Goal: Information Seeking & Learning: Learn about a topic

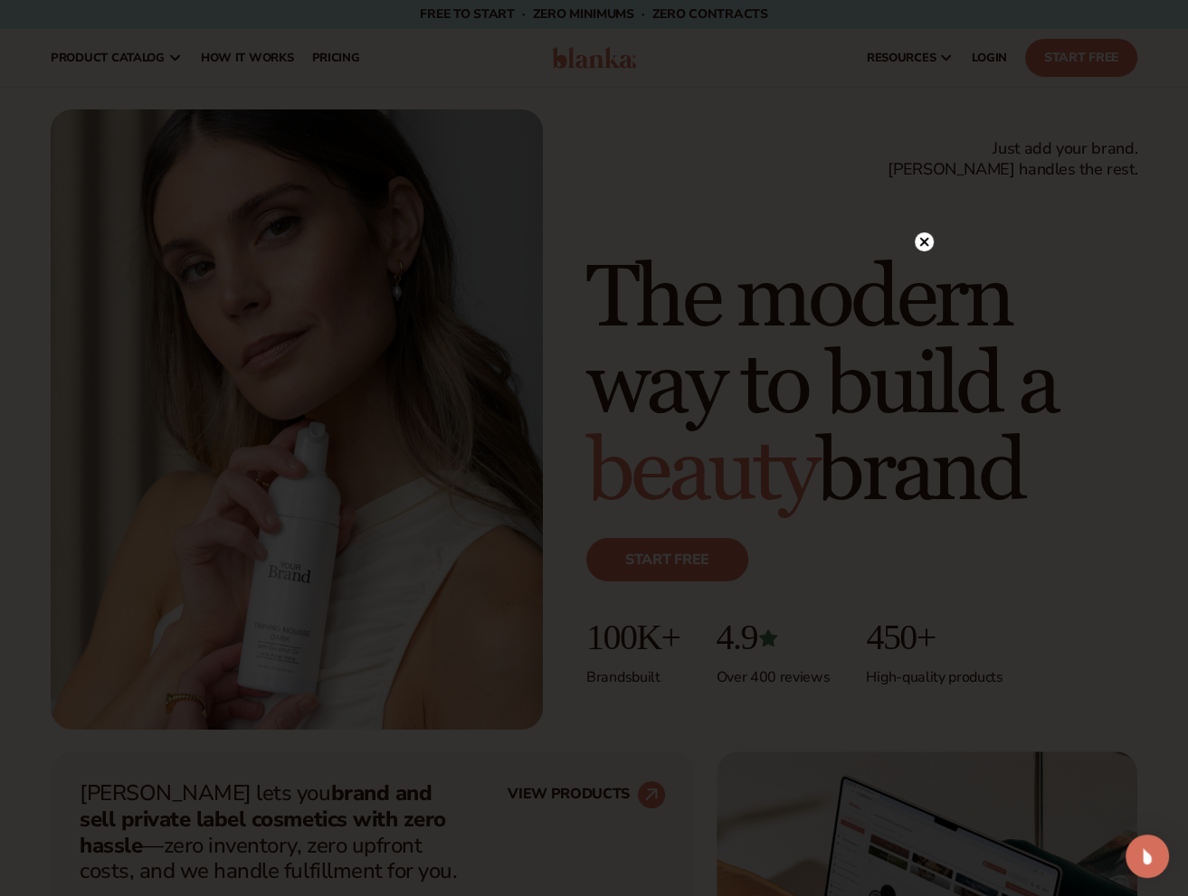
click at [923, 242] on icon at bounding box center [923, 242] width 9 height 9
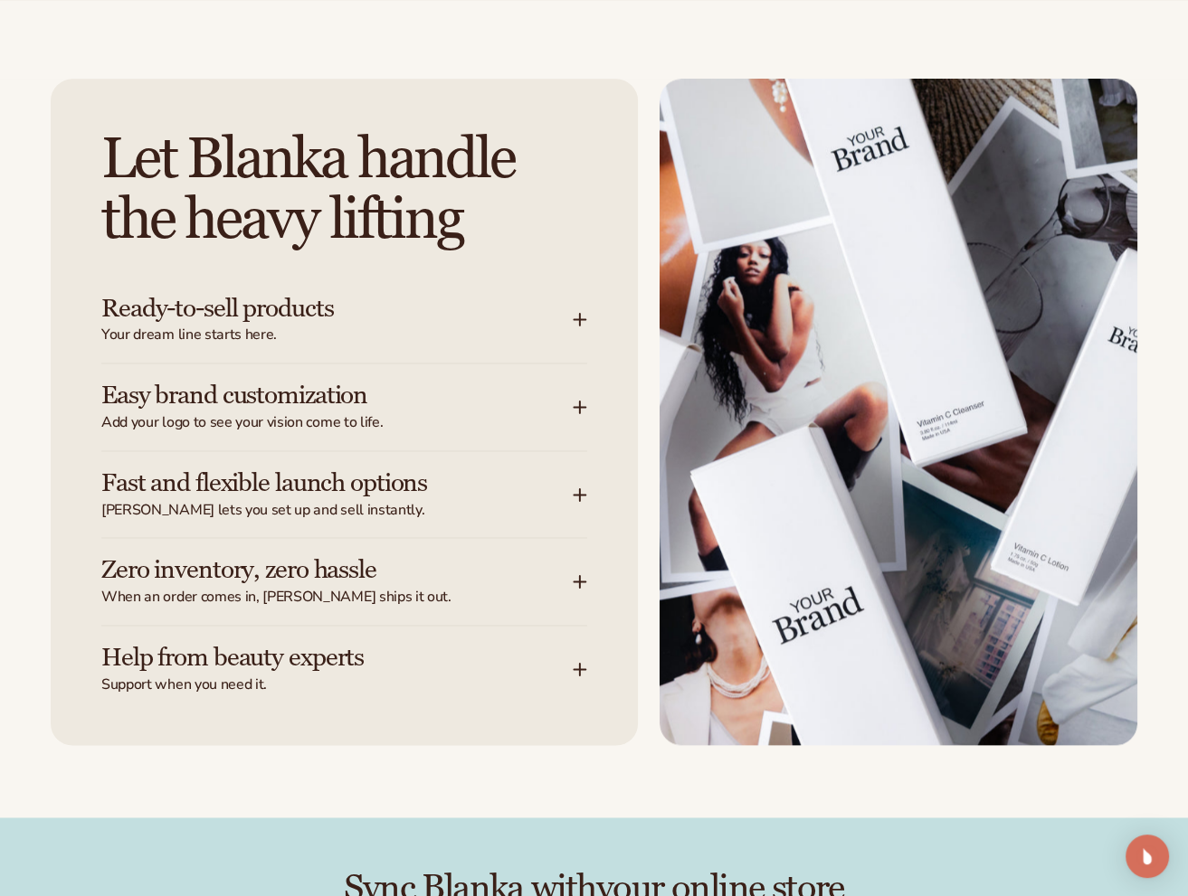
scroll to position [2171, 0]
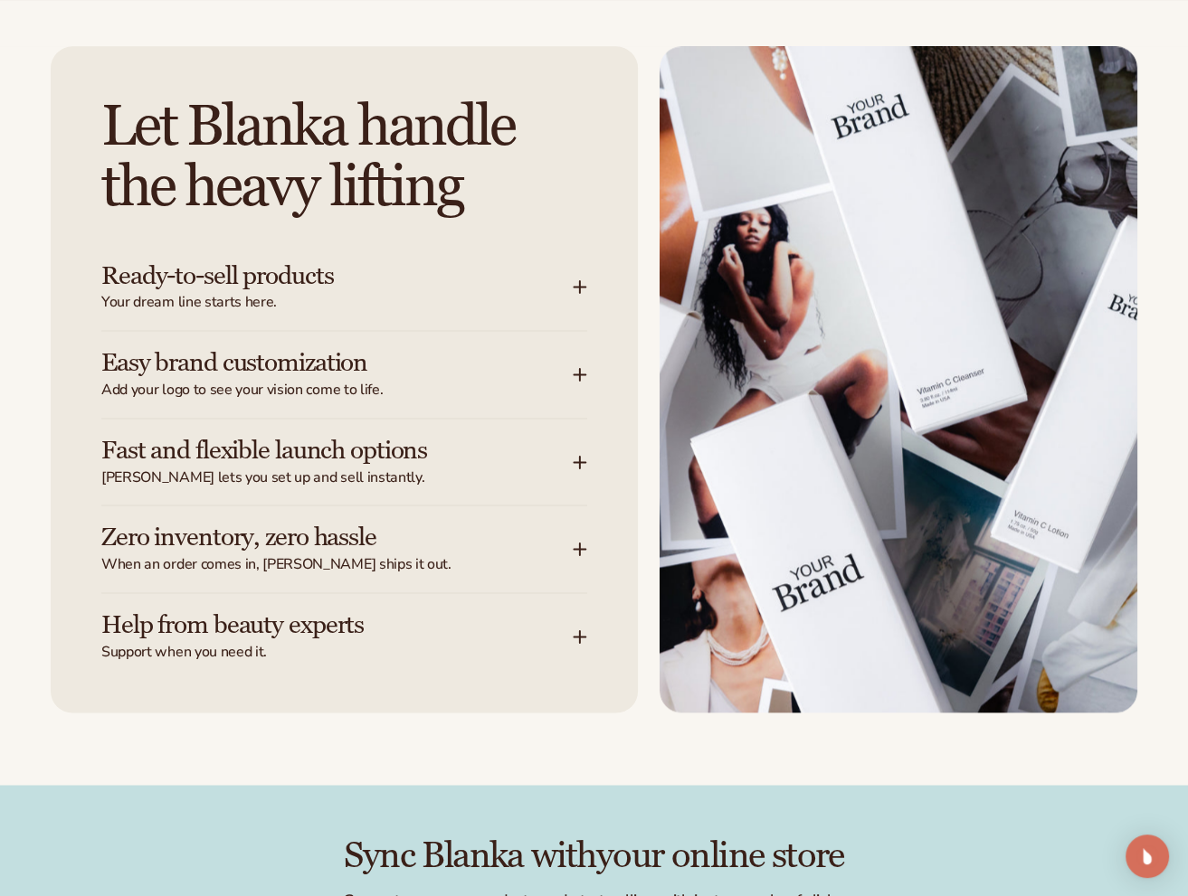
click at [375, 386] on span "Add your logo to see your vision come to life." at bounding box center [336, 390] width 471 height 19
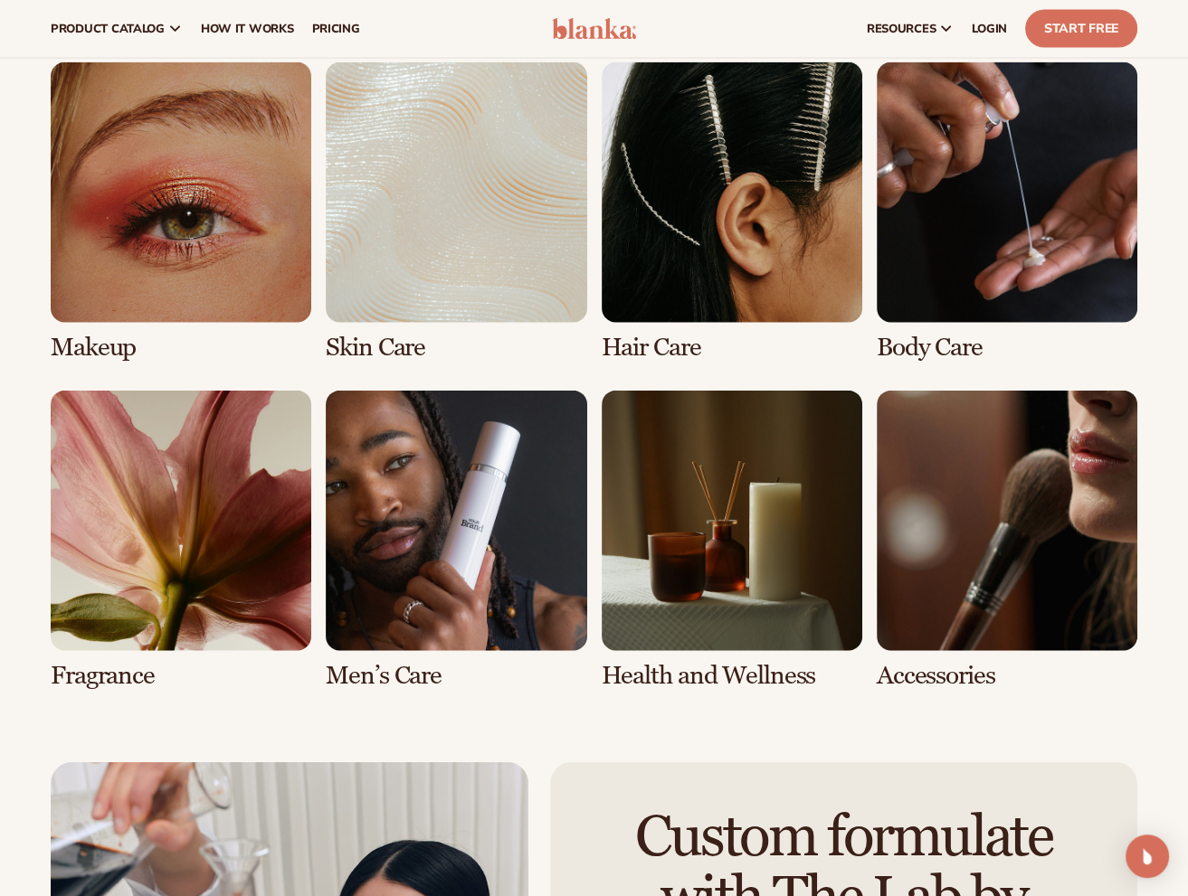
scroll to position [3346, 0]
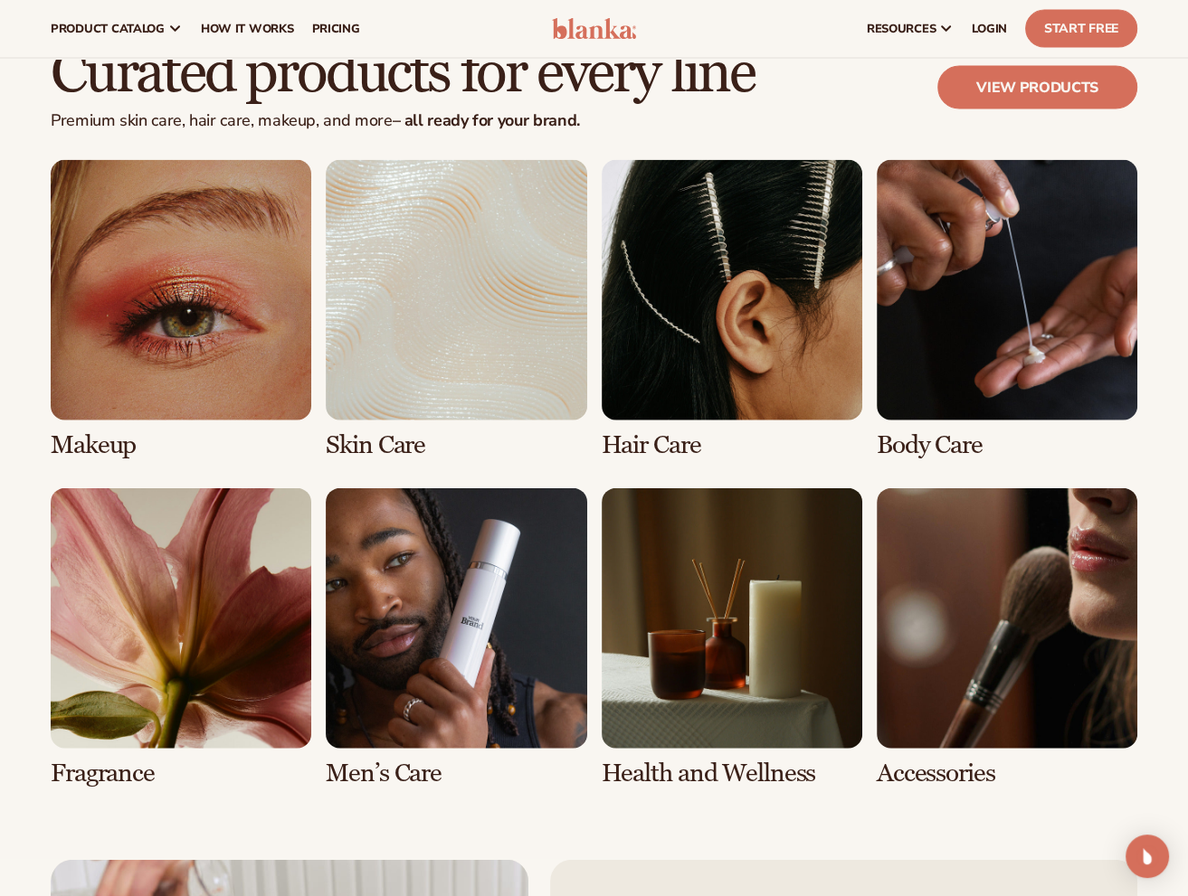
click at [742, 648] on link "7 / 8" at bounding box center [731, 637] width 260 height 299
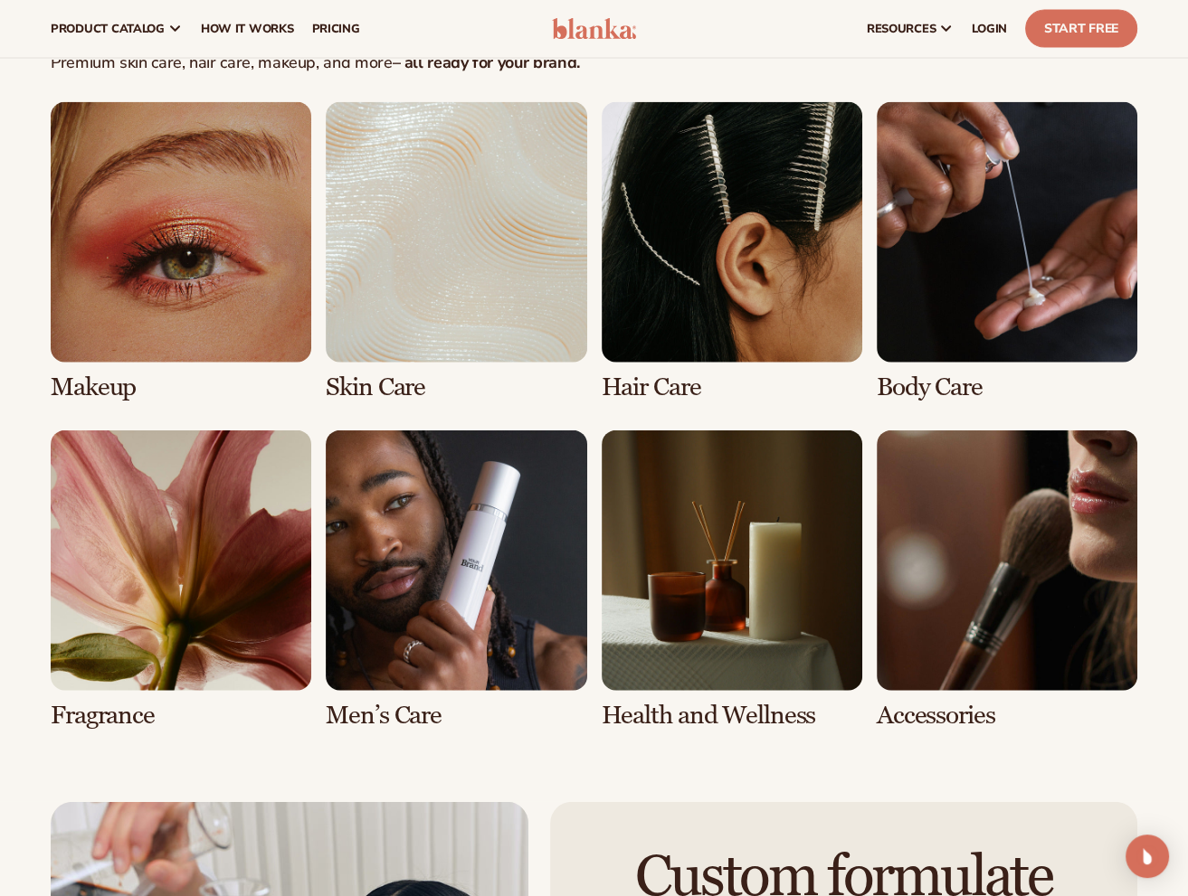
scroll to position [3437, 0]
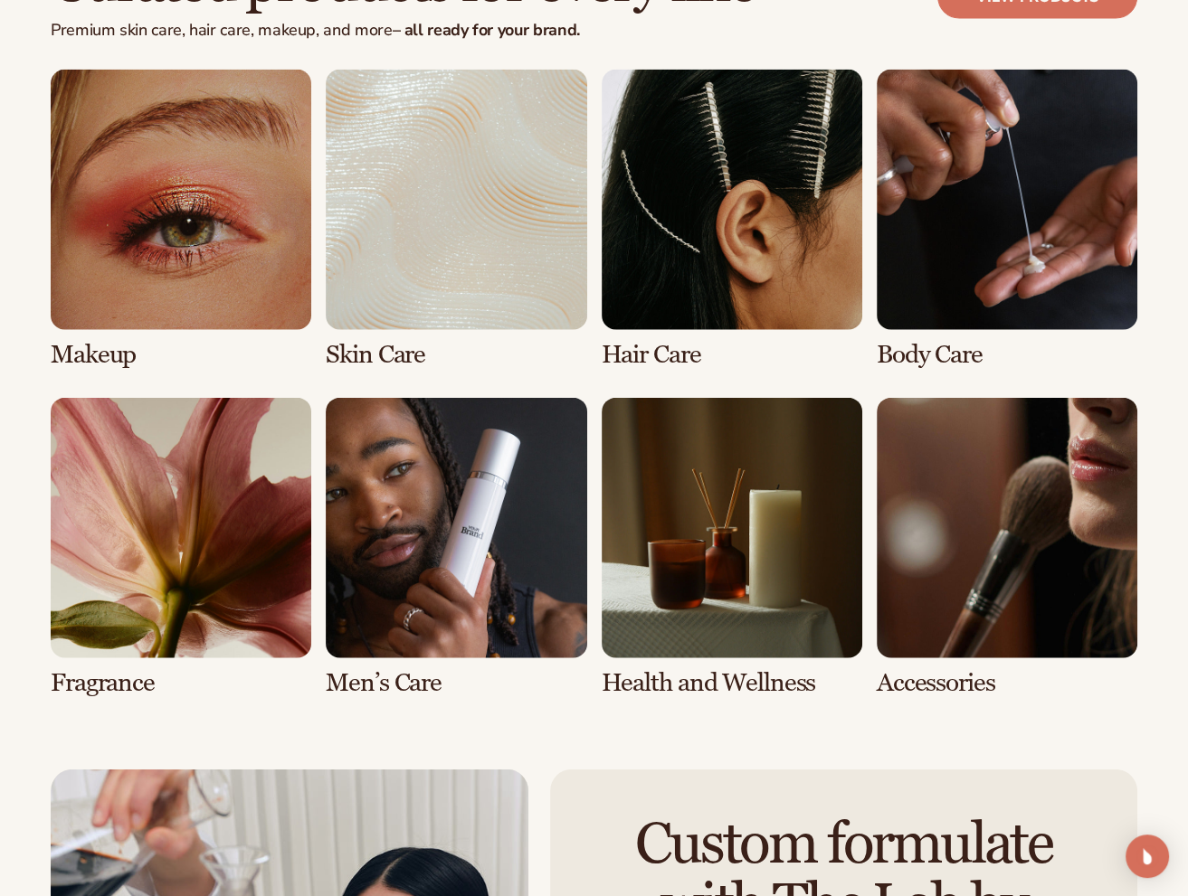
click at [745, 662] on link "7 / 8" at bounding box center [731, 547] width 260 height 299
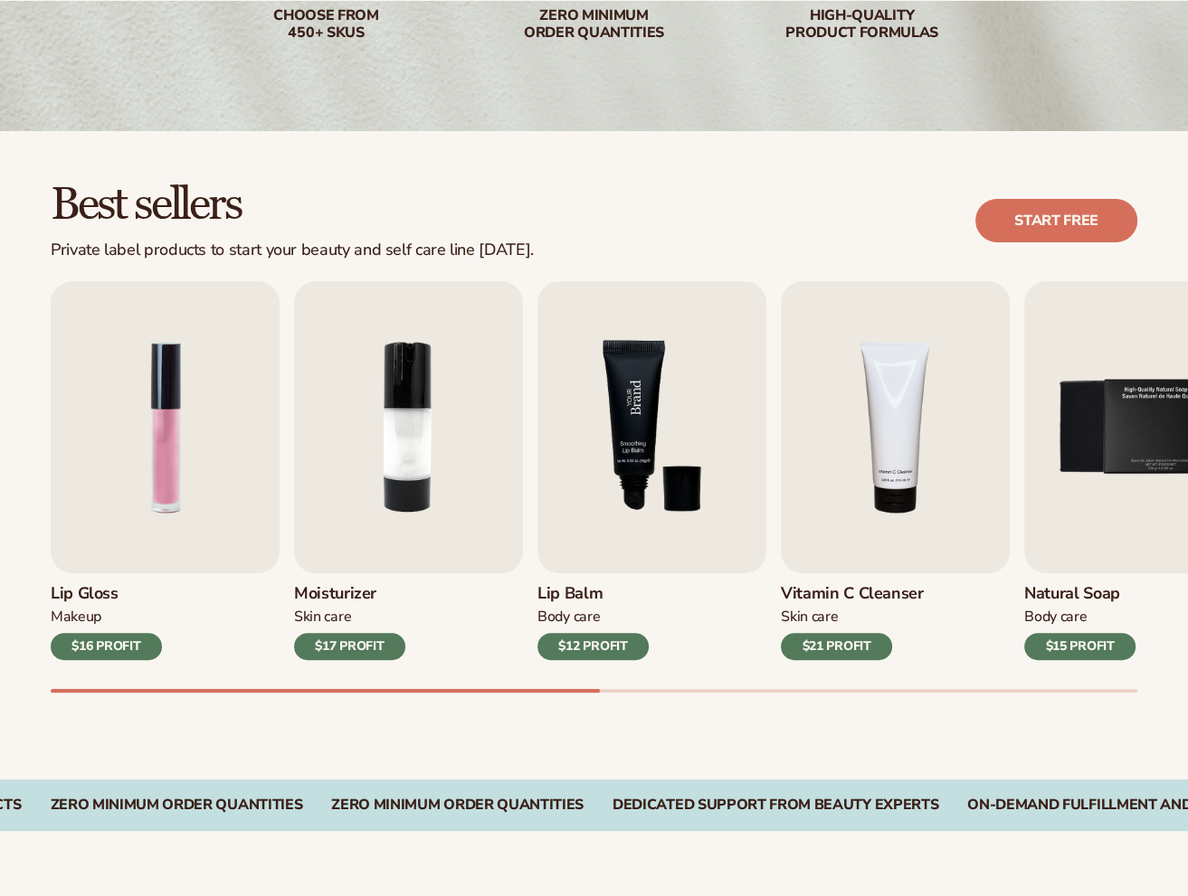
scroll to position [362, 0]
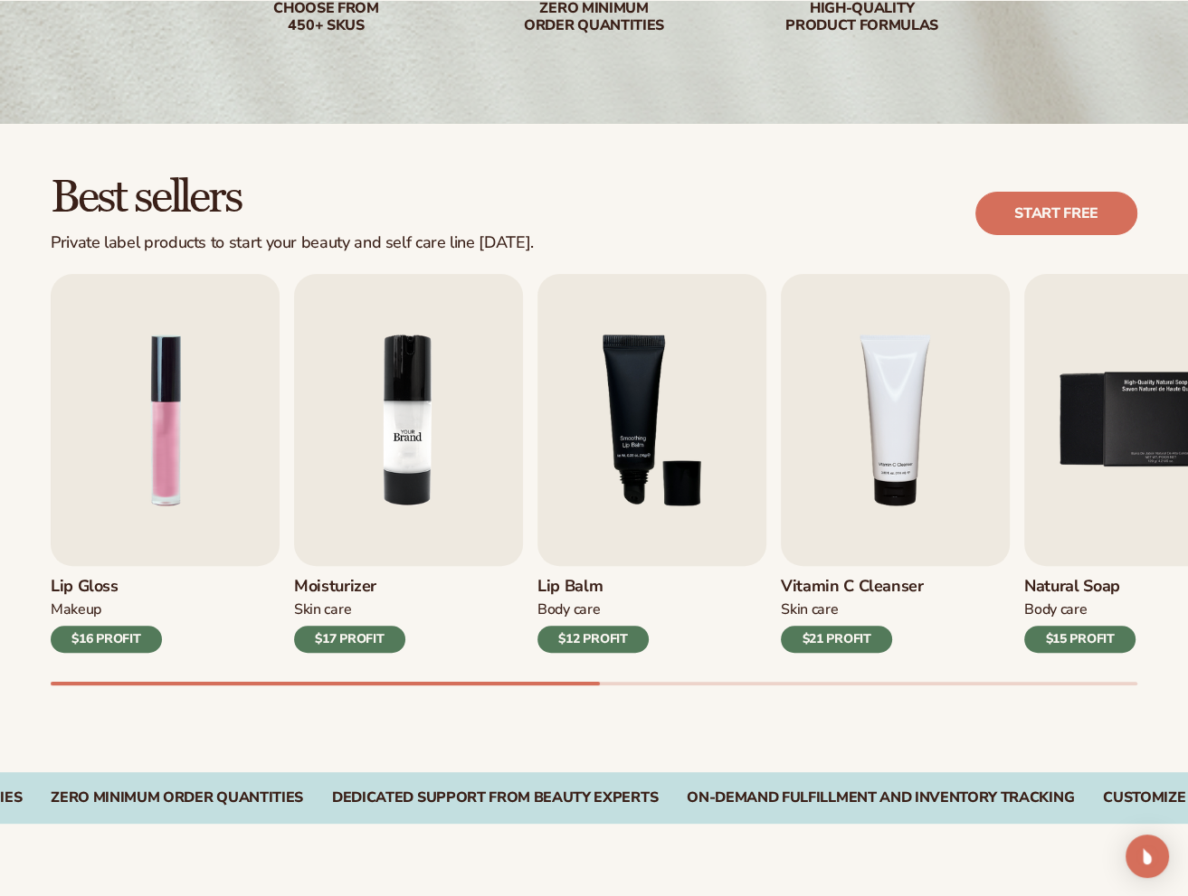
click at [459, 443] on img "2 / 9" at bounding box center [408, 420] width 229 height 292
click at [412, 432] on img "2 / 9" at bounding box center [408, 420] width 229 height 292
click at [160, 426] on img "1 / 9" at bounding box center [165, 420] width 229 height 292
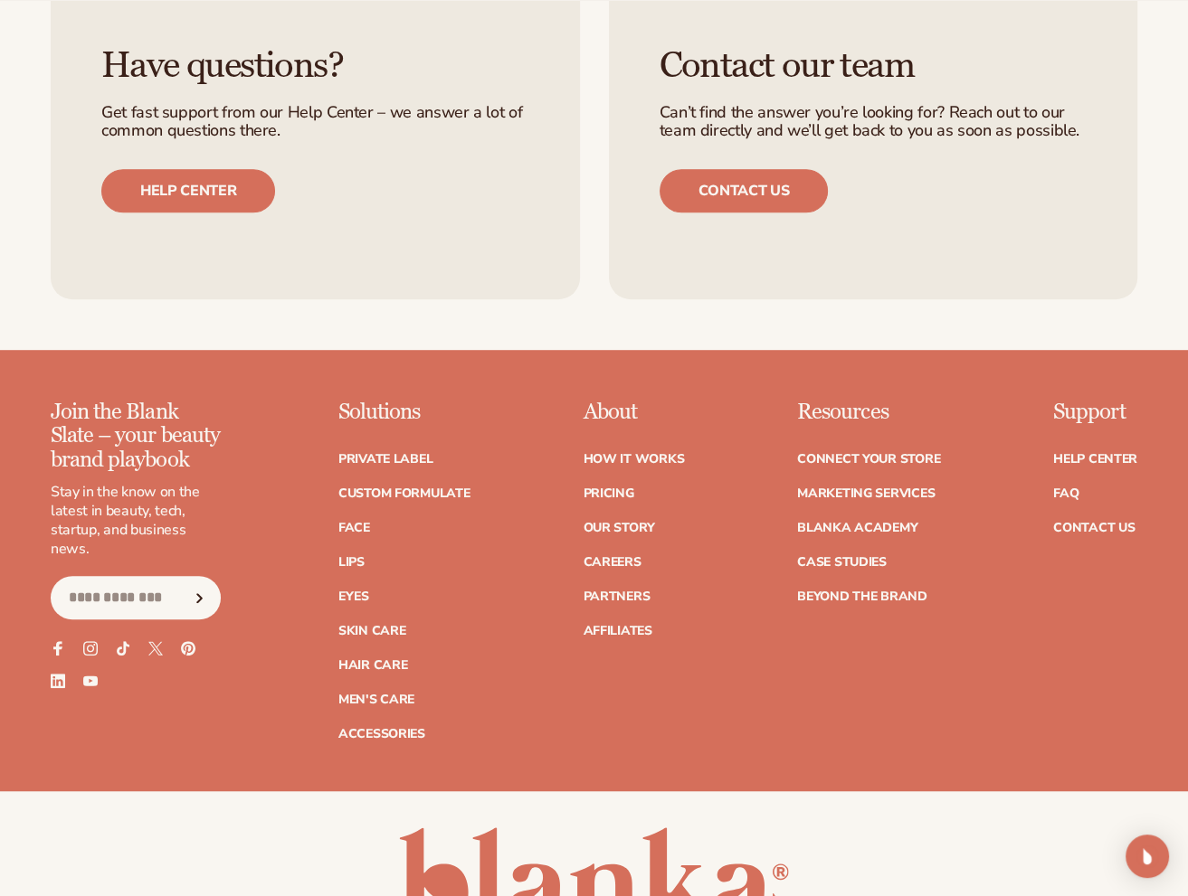
scroll to position [6896, 0]
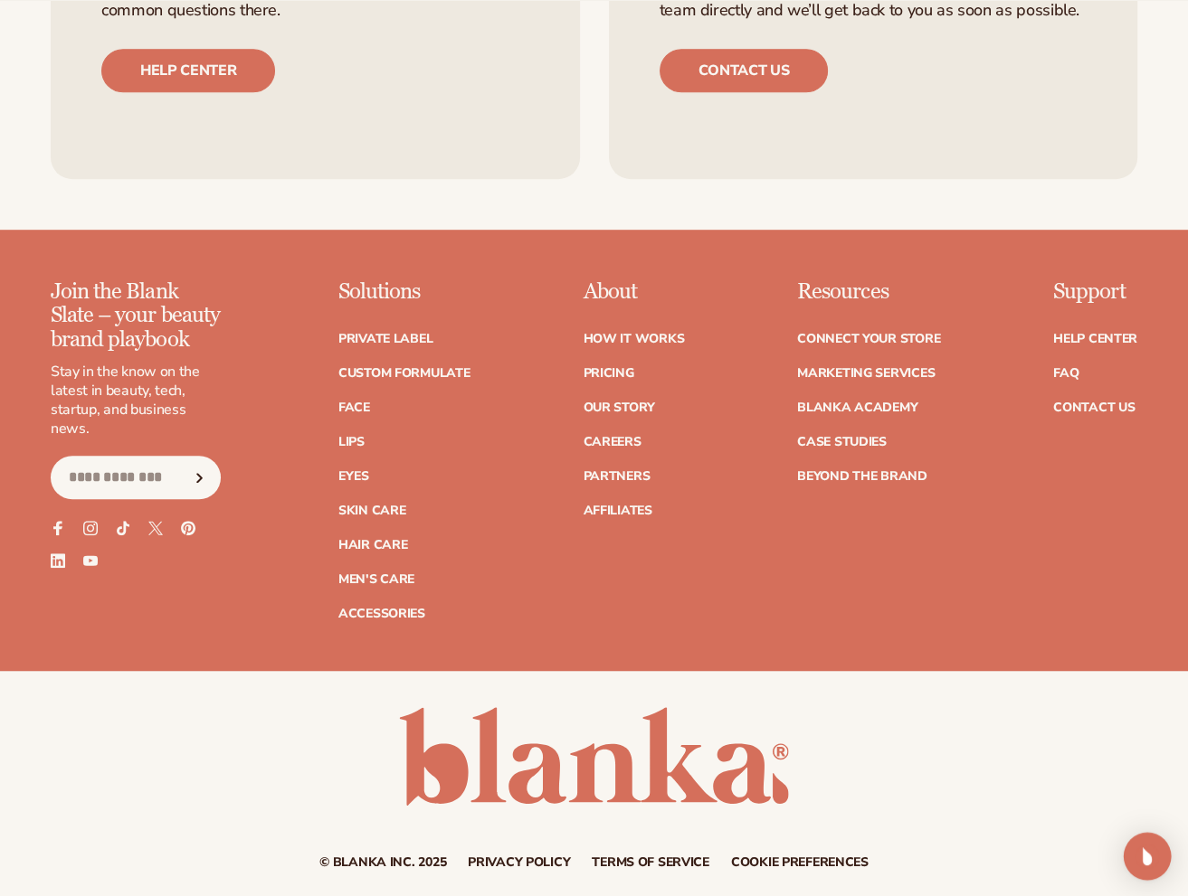
click at [1140, 858] on img "Open Intercom Messenger" at bounding box center [1147, 857] width 24 height 24
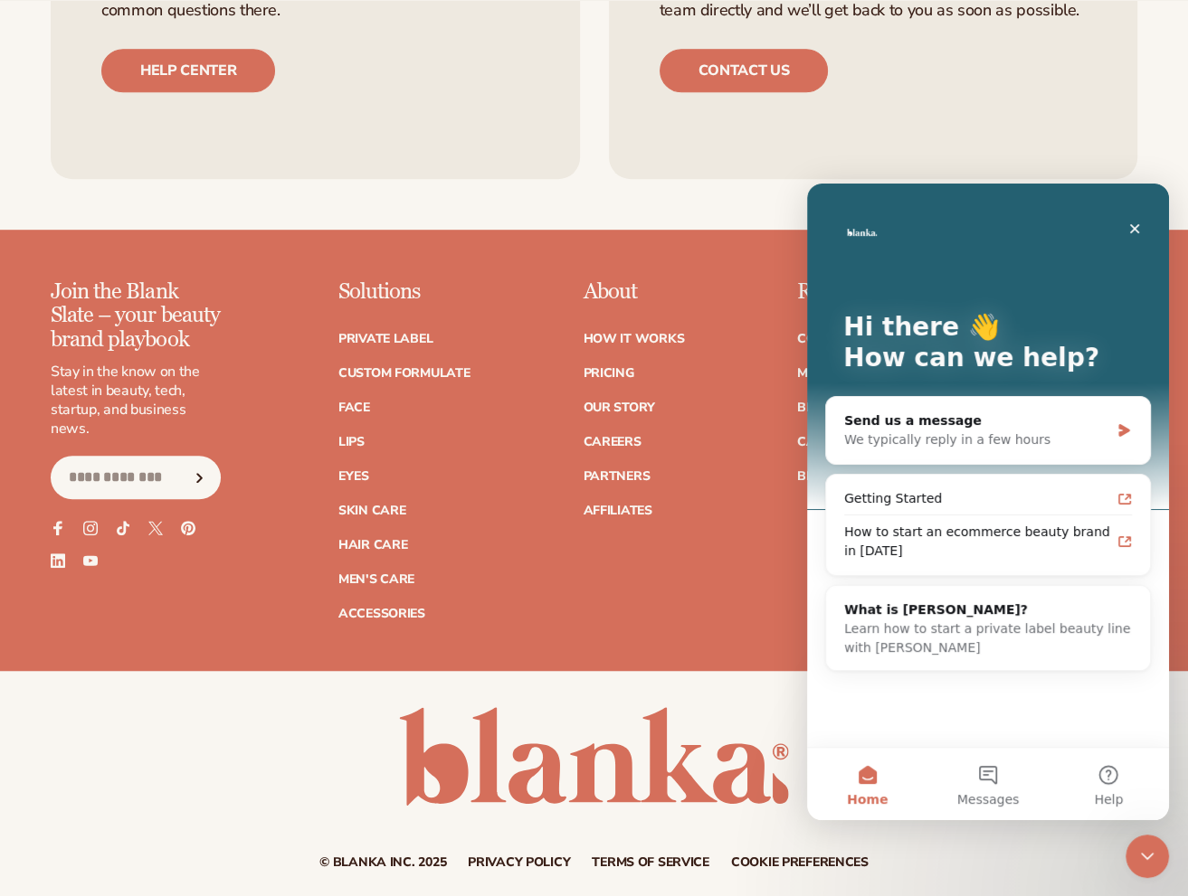
scroll to position [0, 0]
click at [1125, 852] on div "Close Intercom Messenger" at bounding box center [1143, 853] width 43 height 43
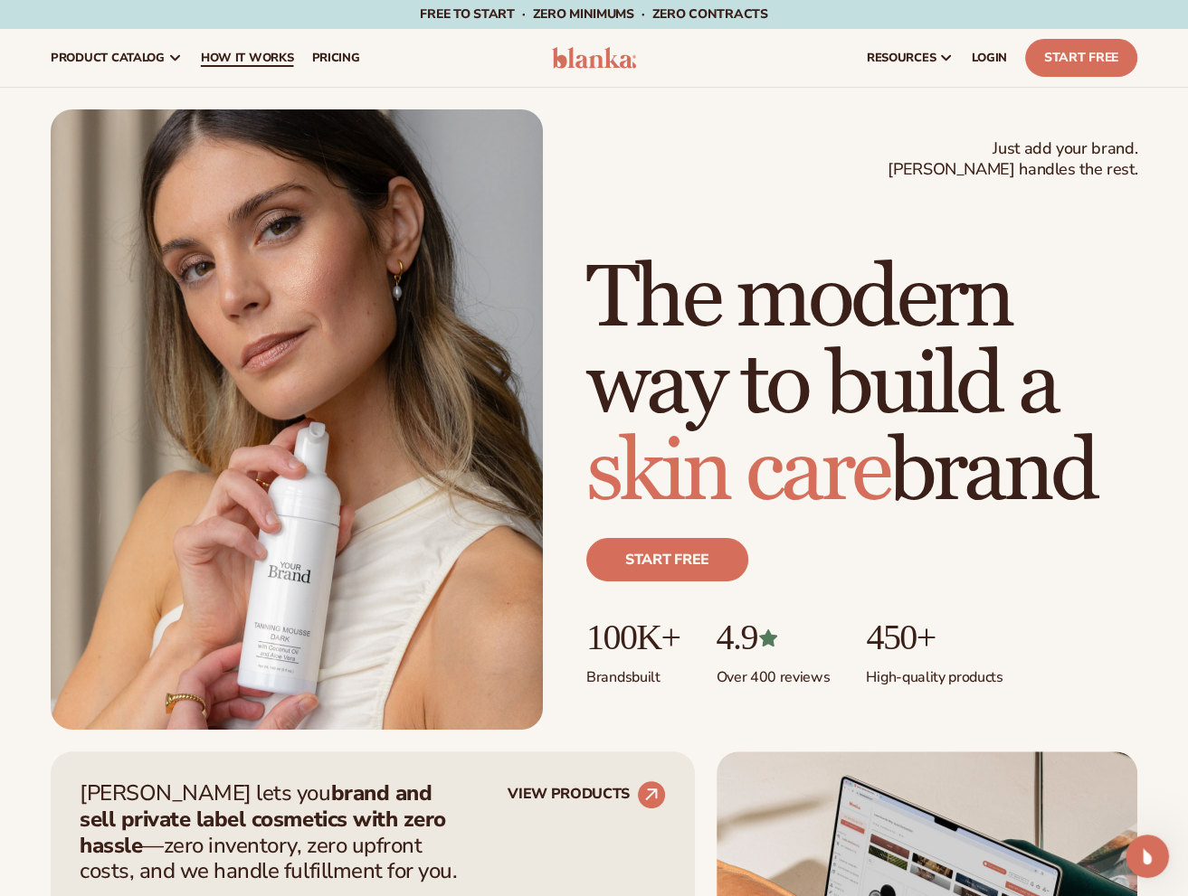
click at [272, 47] on link "How It Works" at bounding box center [247, 58] width 111 height 58
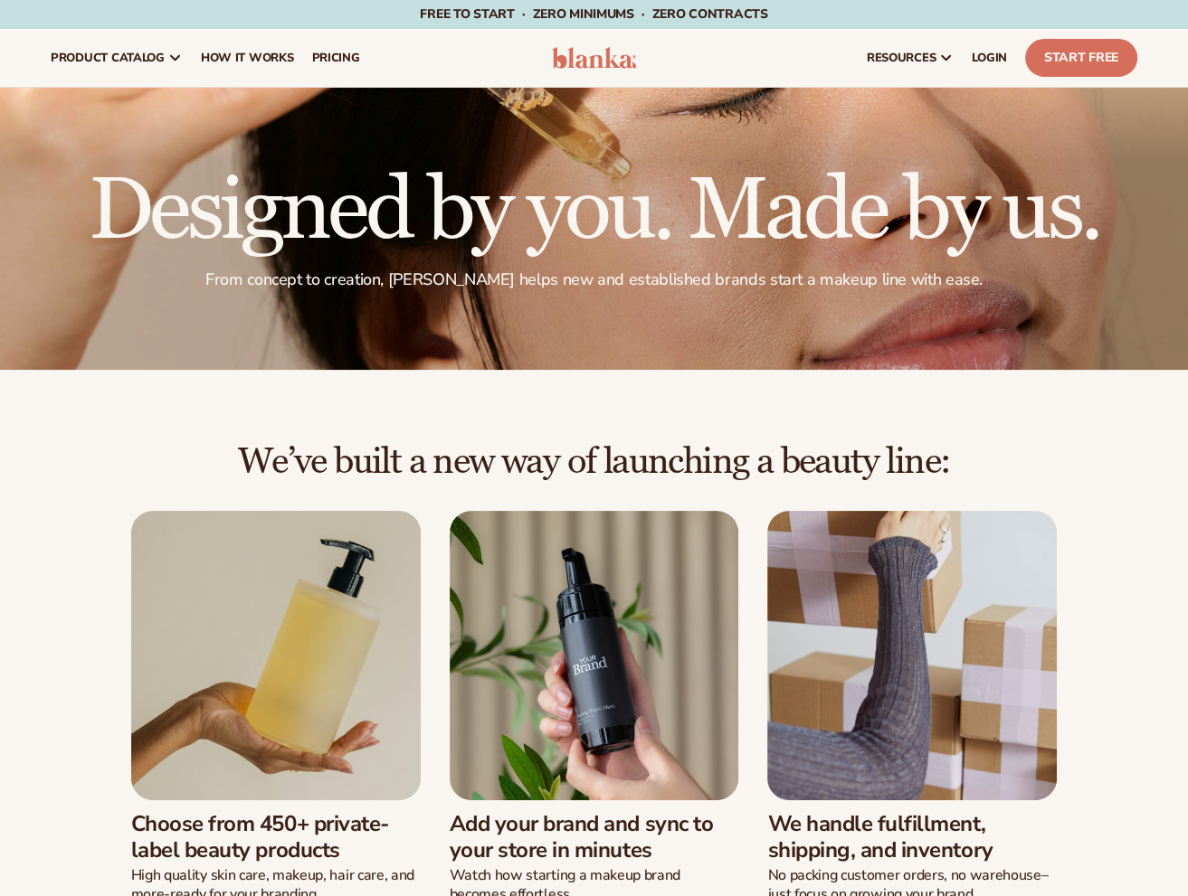
click at [339, 53] on span "pricing" at bounding box center [335, 58] width 48 height 14
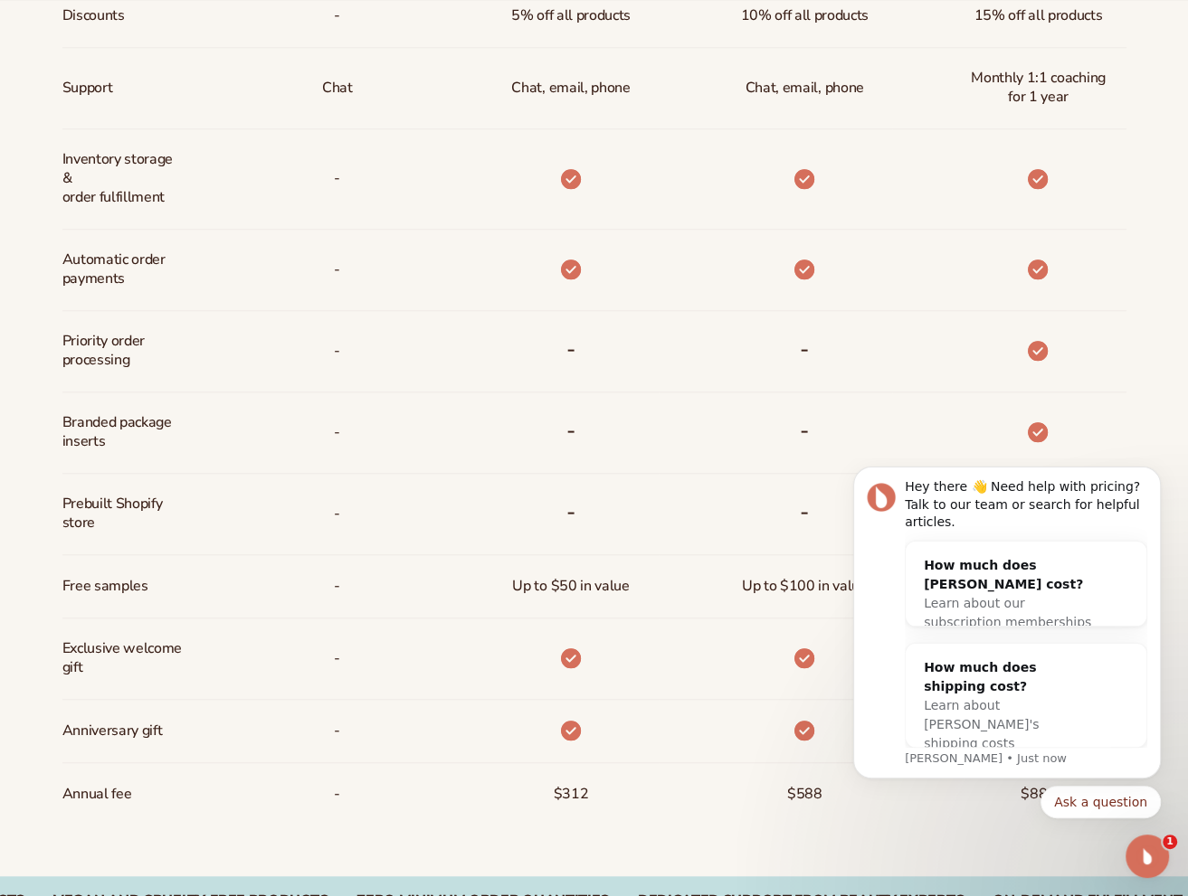
click at [1037, 189] on icon at bounding box center [1037, 179] width 20 height 20
click at [1155, 867] on div "Open Intercom Messenger" at bounding box center [1144, 854] width 60 height 60
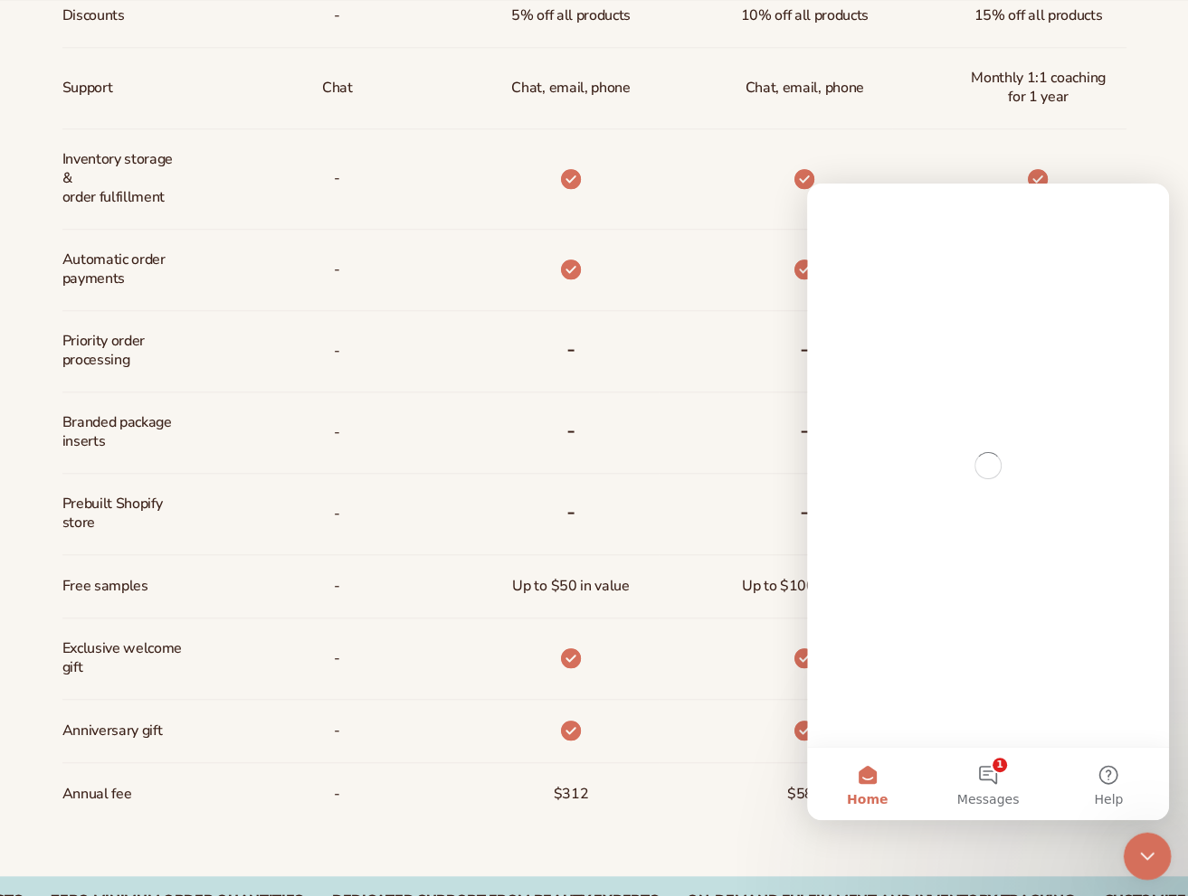
click at [1154, 866] on div "Close Intercom Messenger" at bounding box center [1143, 853] width 43 height 43
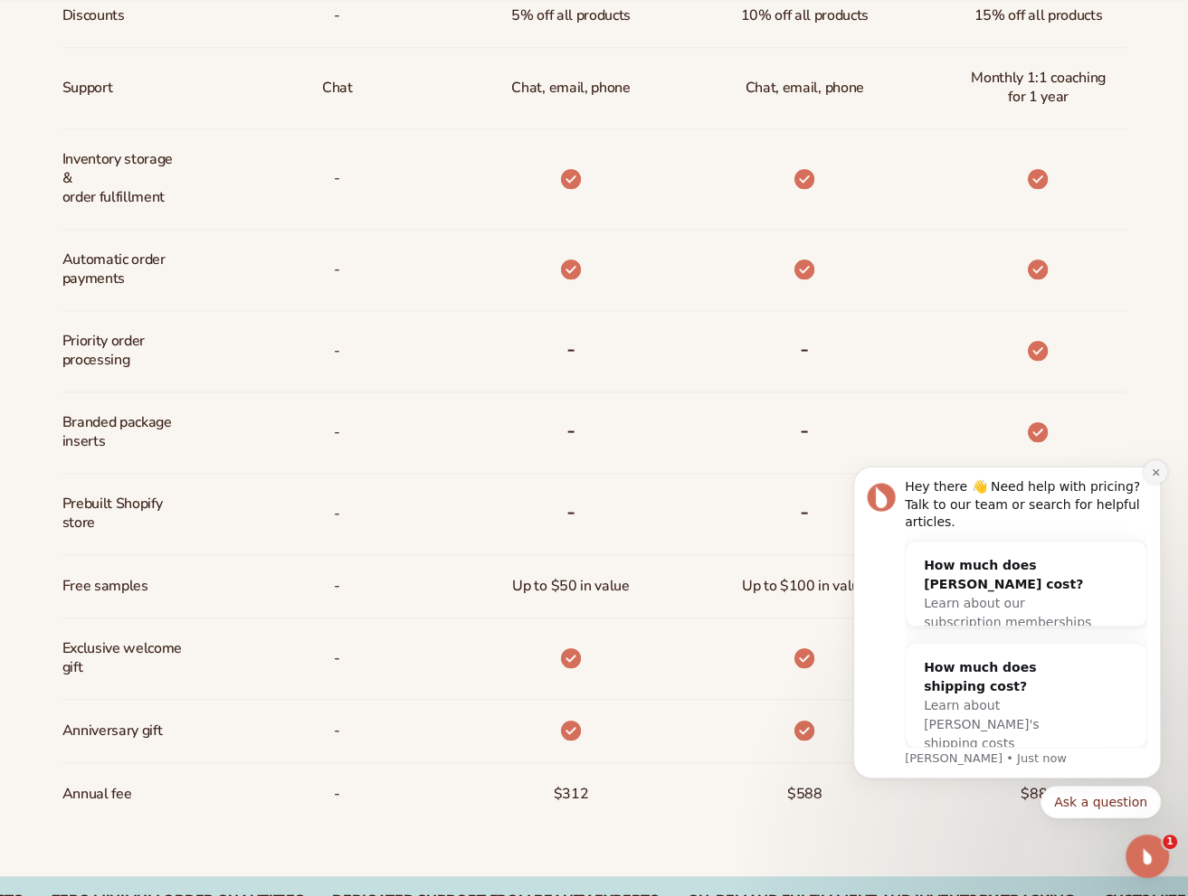
click at [1159, 478] on icon "Dismiss notification" at bounding box center [1155, 473] width 10 height 10
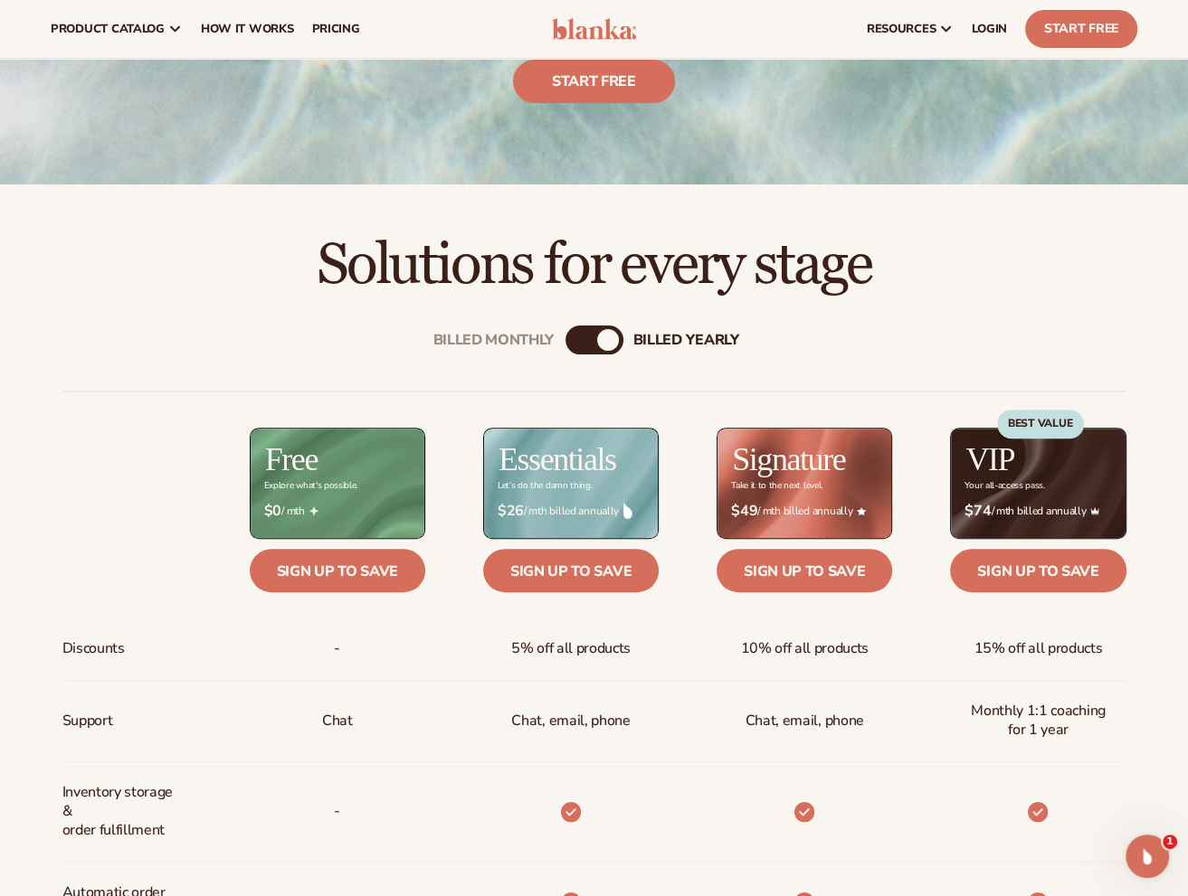
scroll to position [181, 0]
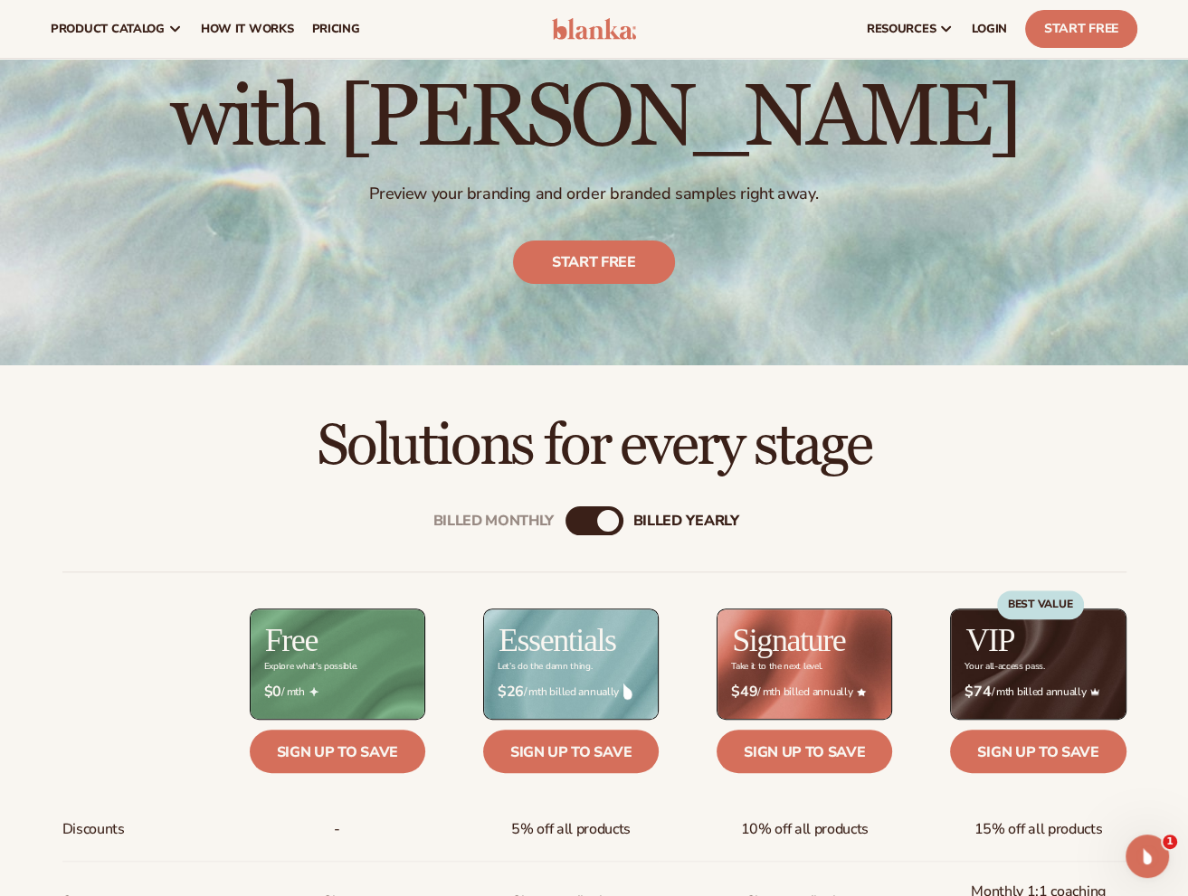
click at [586, 510] on div "Billed Monthly billed Yearly" at bounding box center [594, 520] width 58 height 29
click at [597, 516] on div "billed Yearly" at bounding box center [608, 521] width 22 height 22
click at [591, 517] on div "Billed Monthly billed Yearly" at bounding box center [594, 520] width 58 height 29
click at [589, 522] on div "Billed Monthly billed Yearly" at bounding box center [594, 520] width 58 height 29
click at [612, 521] on div "billed Yearly" at bounding box center [608, 521] width 22 height 22
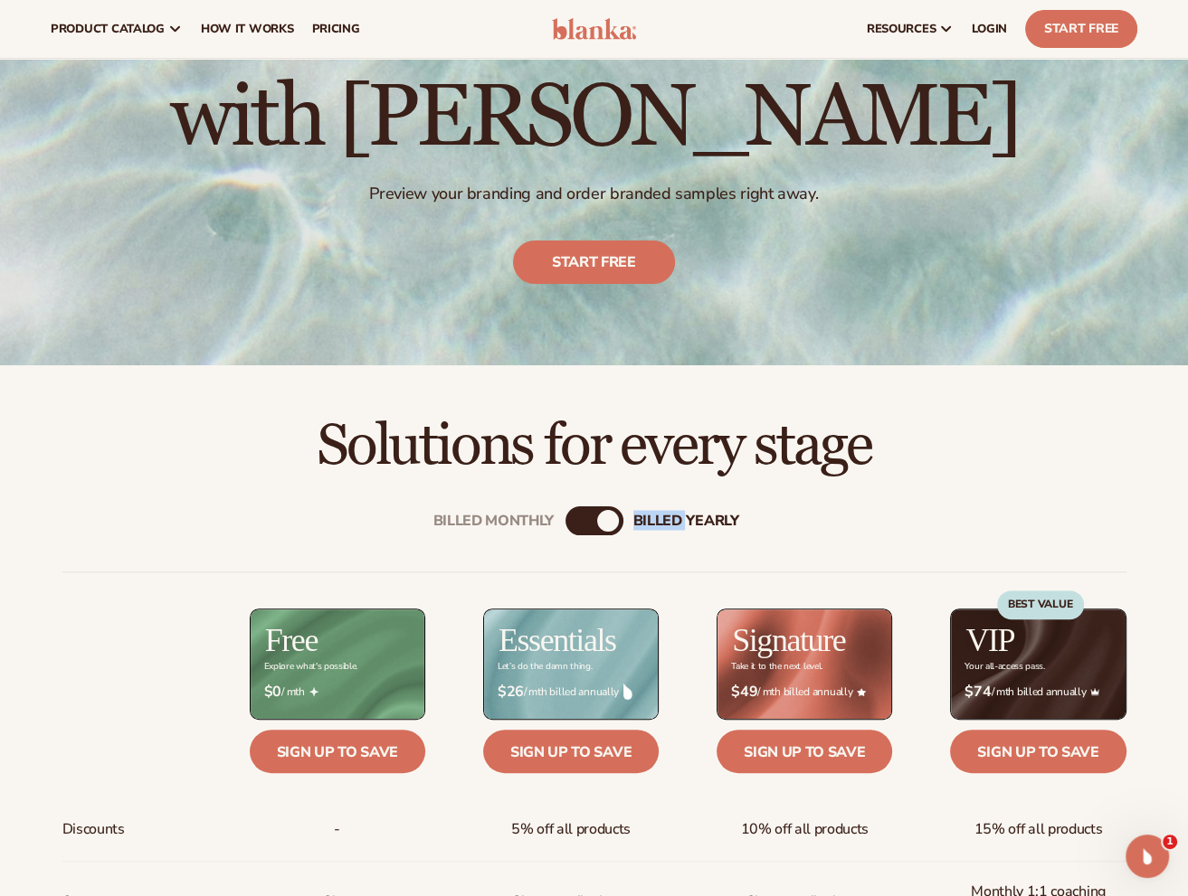
click at [612, 521] on div "billed Yearly" at bounding box center [608, 521] width 22 height 22
click at [576, 518] on div "Billed Monthly" at bounding box center [576, 521] width 22 height 22
click at [576, 518] on div "Billed Monthly" at bounding box center [580, 521] width 22 height 22
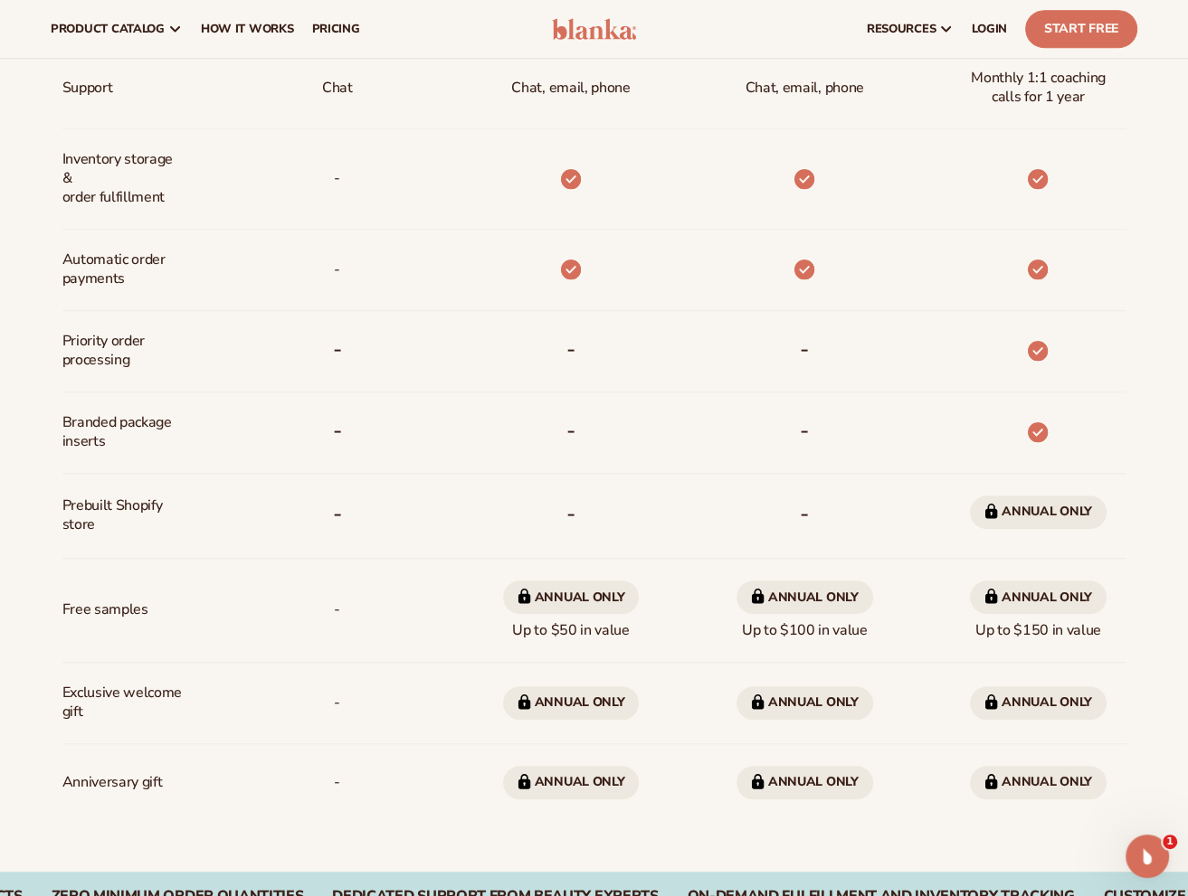
scroll to position [543, 0]
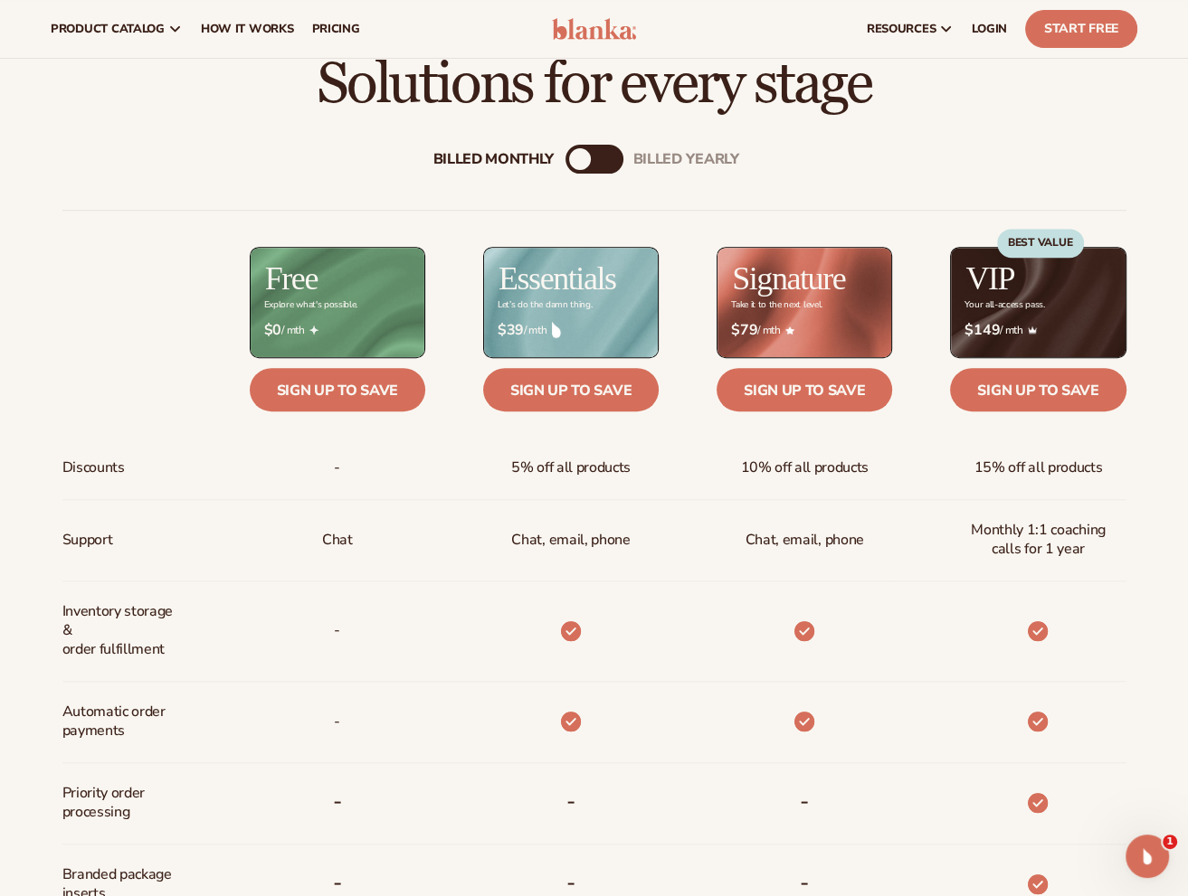
click at [605, 167] on div "Billed Monthly billed Yearly" at bounding box center [594, 159] width 58 height 29
click at [603, 155] on div "billed Yearly" at bounding box center [612, 159] width 22 height 22
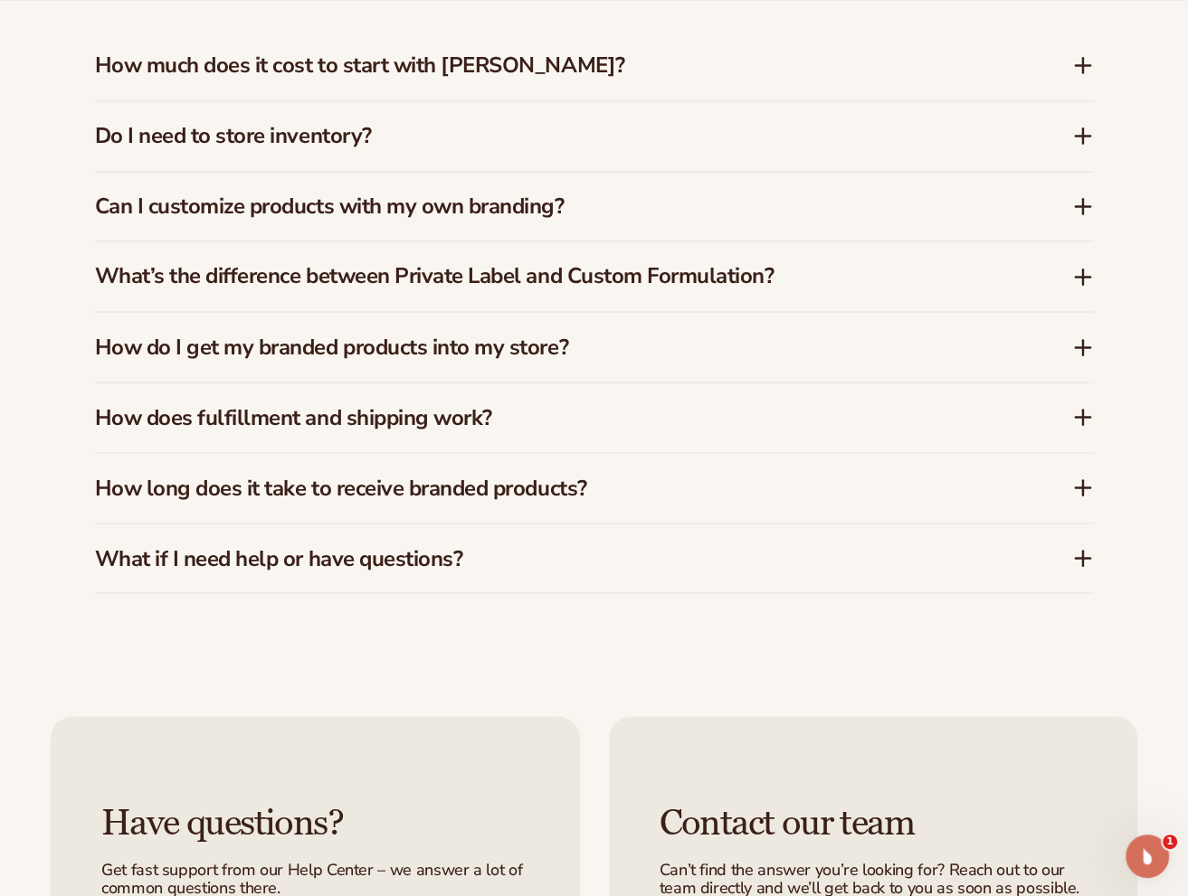
scroll to position [2713, 0]
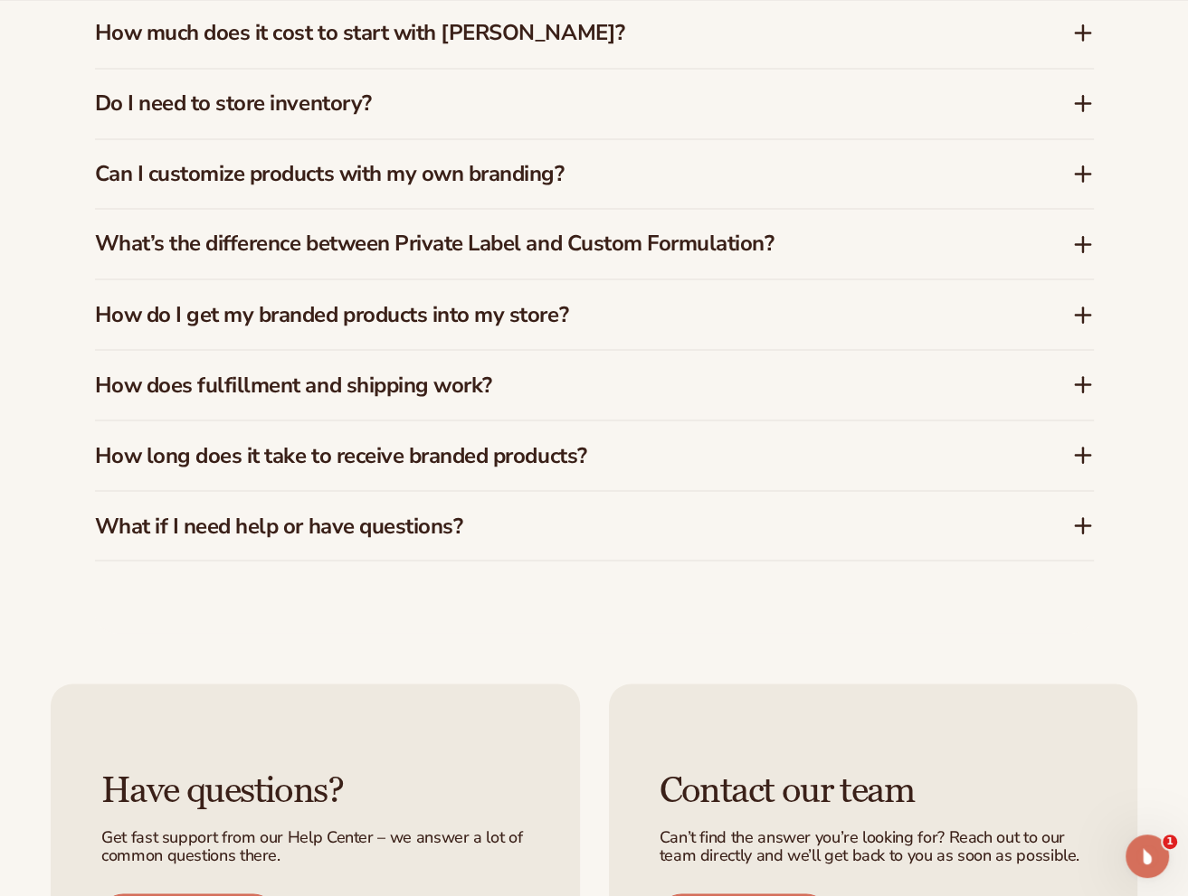
click at [535, 442] on h3 "How long does it take to receive branded products?" at bounding box center [556, 455] width 923 height 26
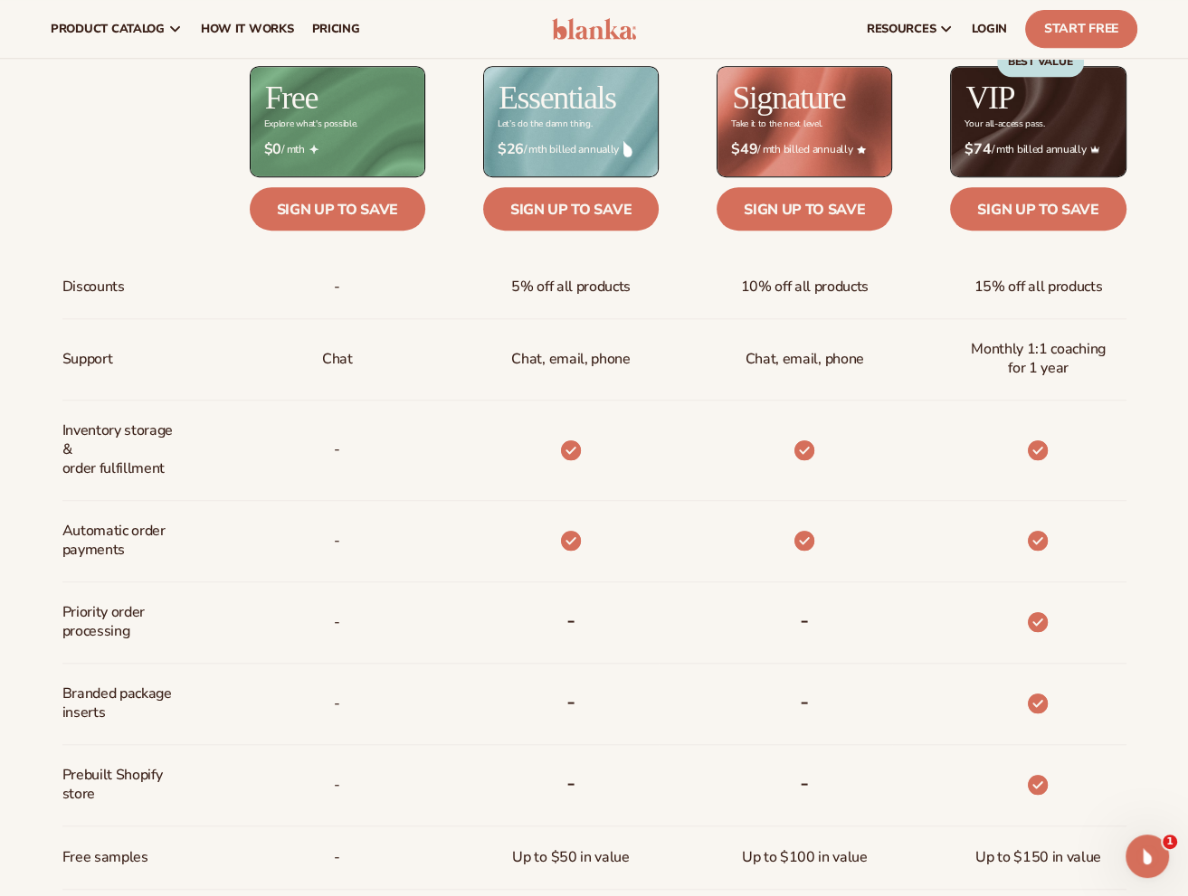
scroll to position [90, 0]
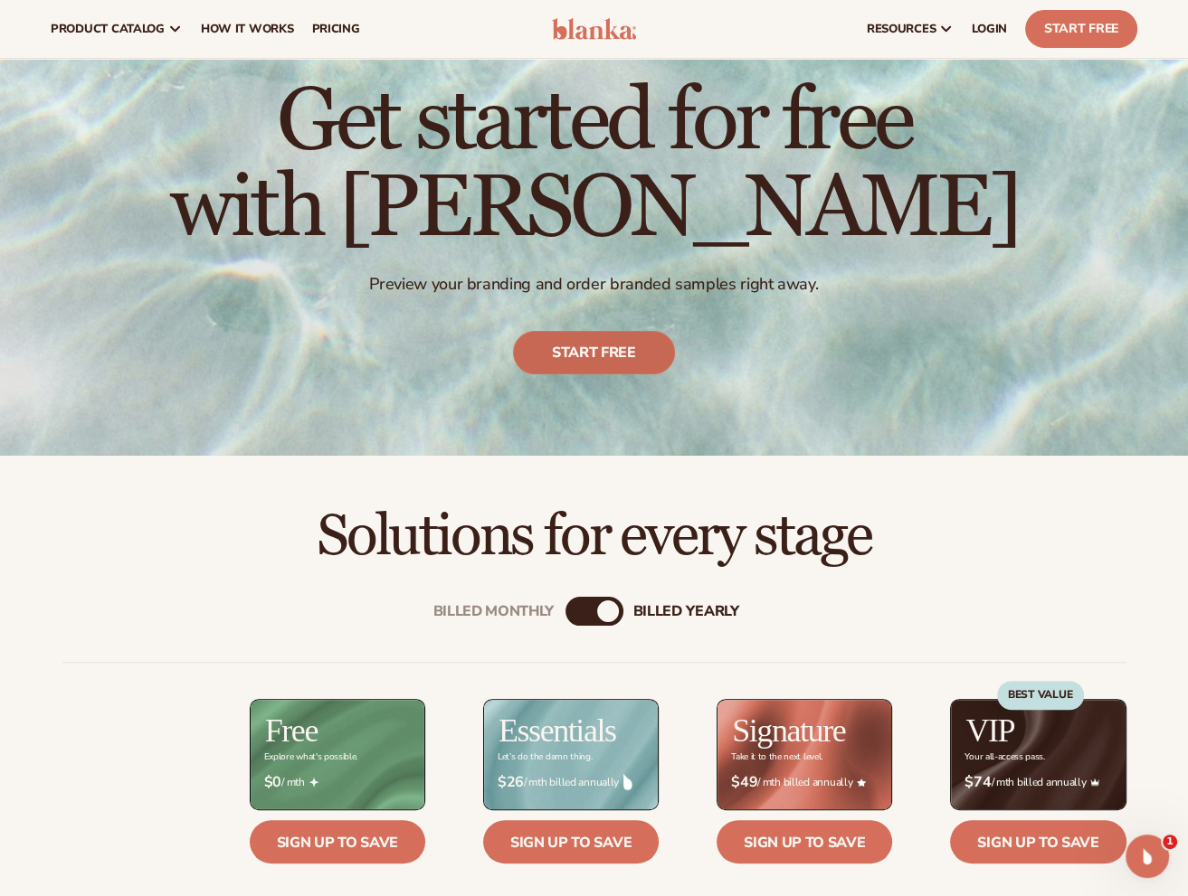
click at [597, 355] on link "Start free" at bounding box center [594, 352] width 162 height 43
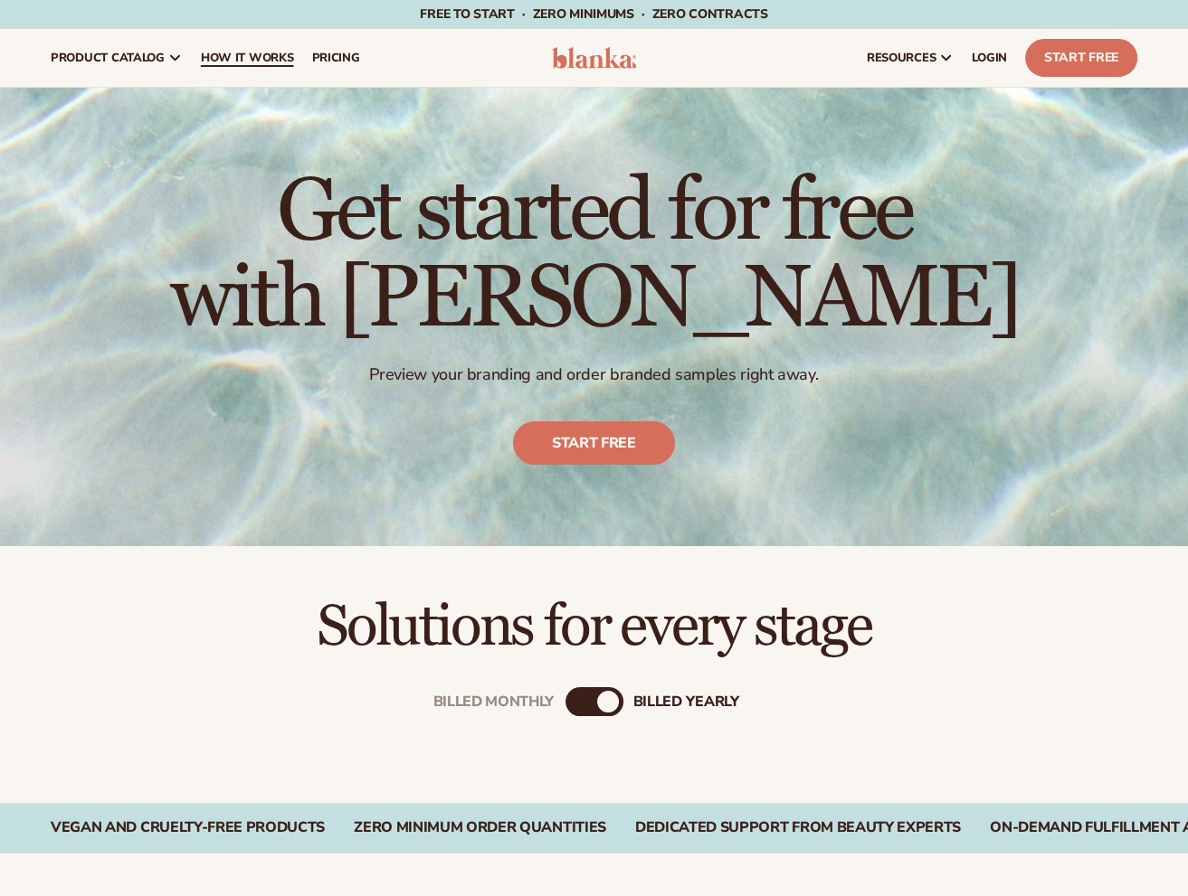
click at [272, 59] on span "How It Works" at bounding box center [247, 58] width 93 height 14
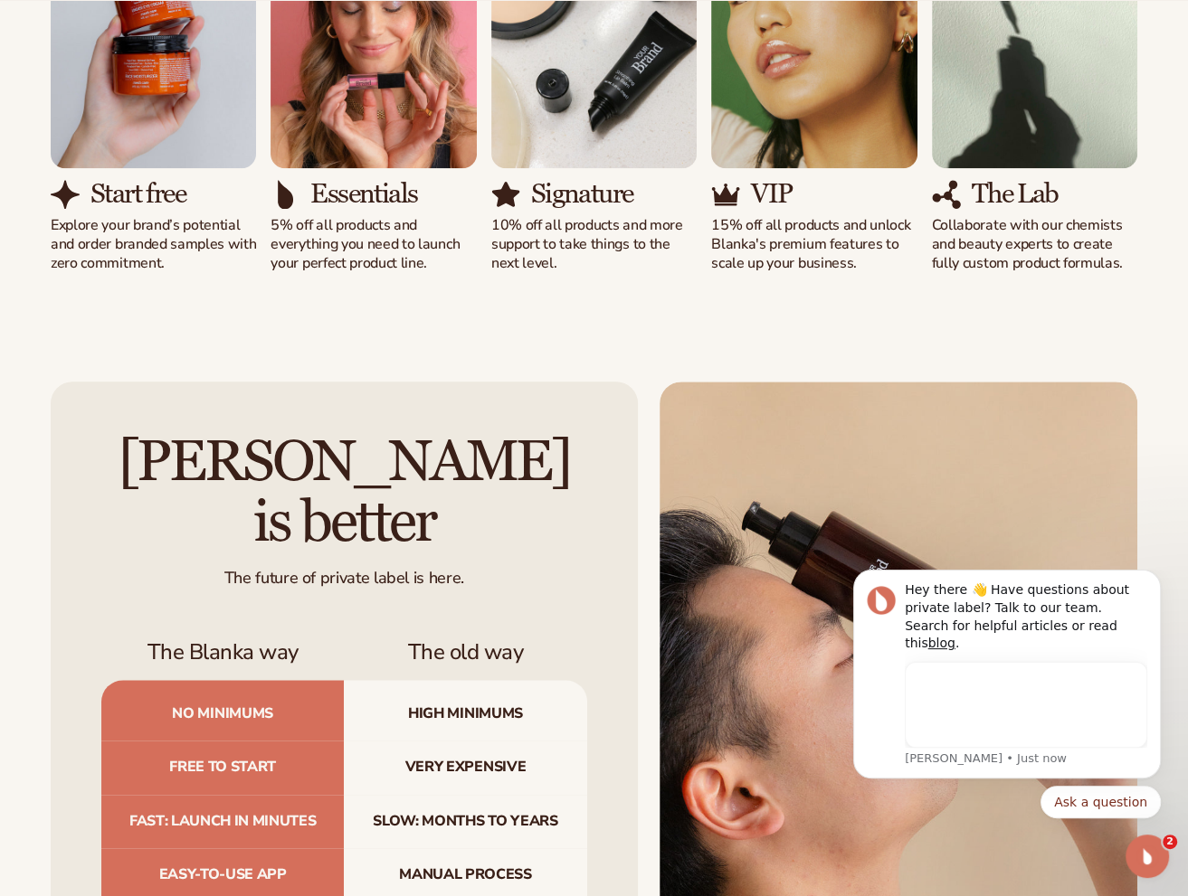
scroll to position [1357, 0]
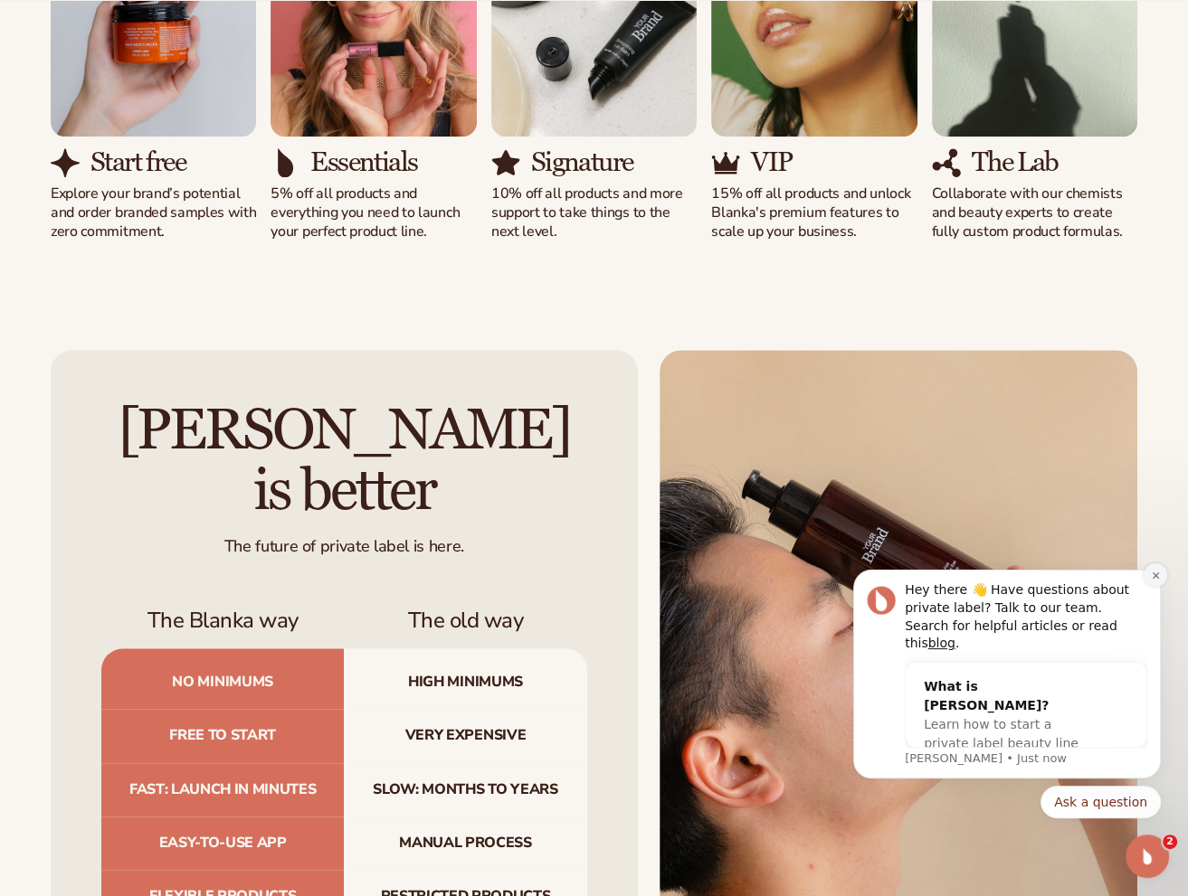
click at [1155, 581] on icon "Dismiss notification" at bounding box center [1155, 576] width 10 height 10
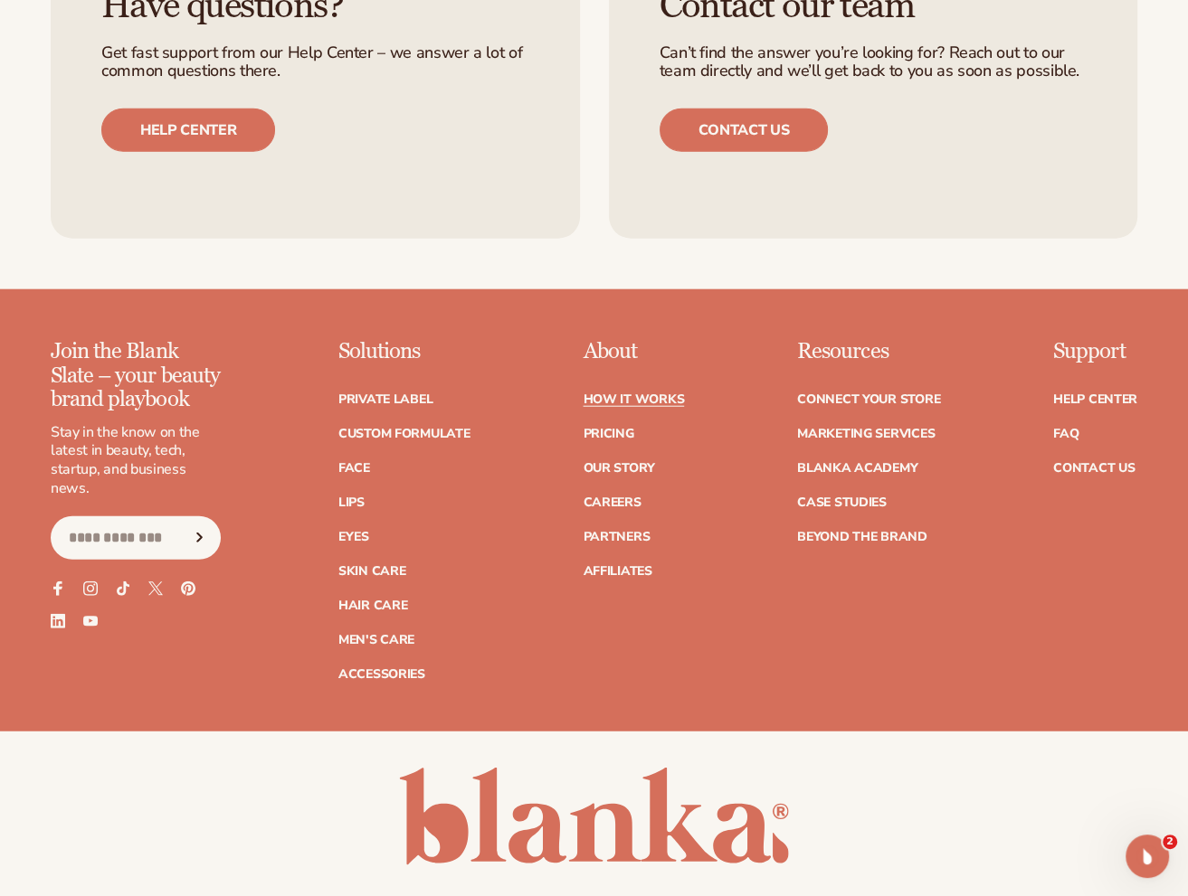
scroll to position [3851, 0]
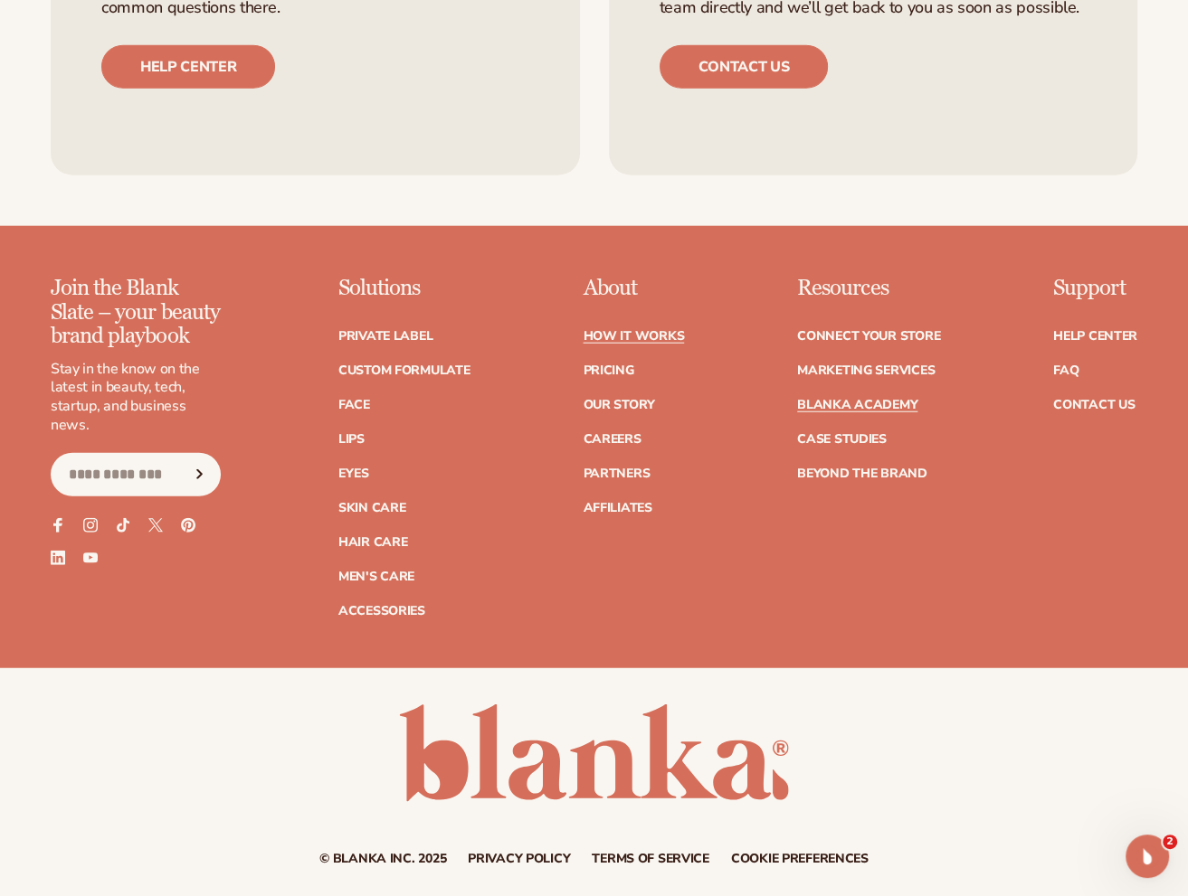
click at [888, 399] on link "Blanka Academy" at bounding box center [857, 405] width 120 height 13
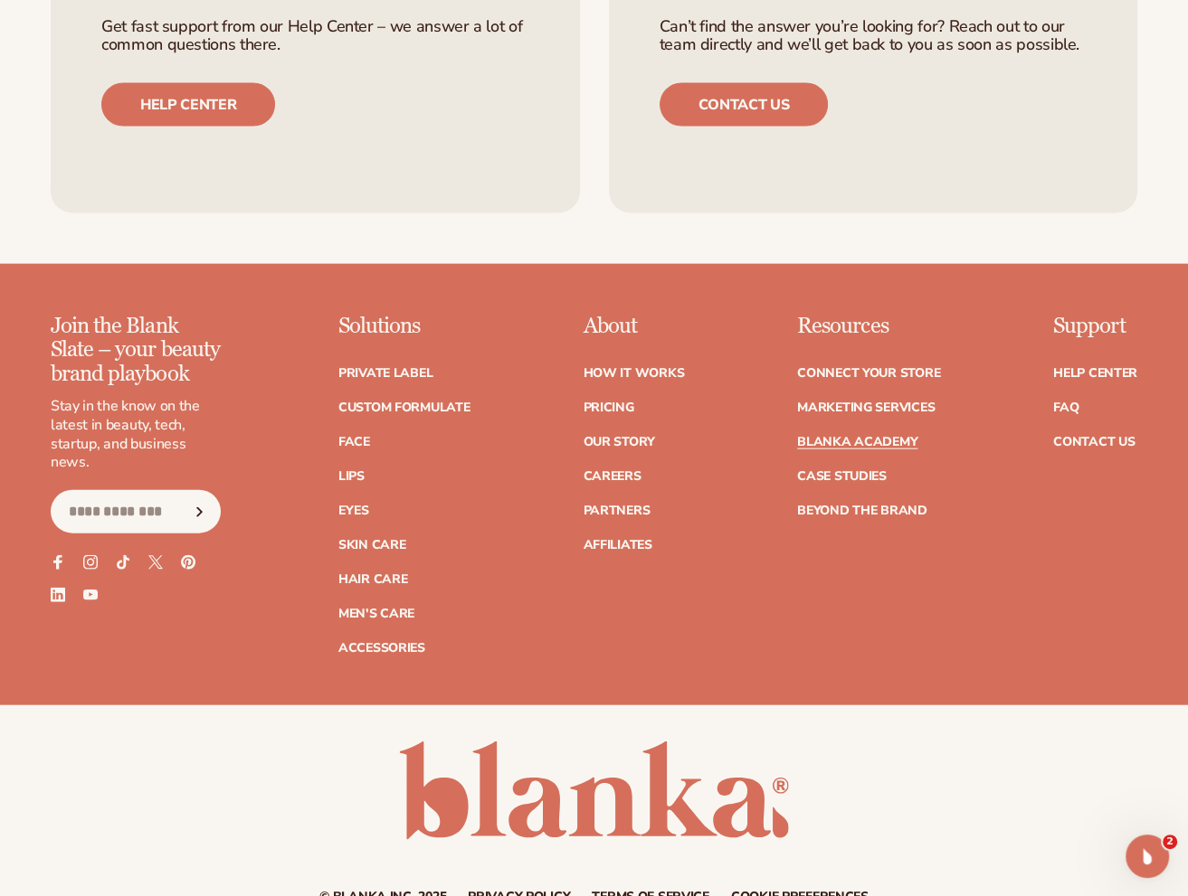
scroll to position [3394, 0]
